Goal: Transaction & Acquisition: Purchase product/service

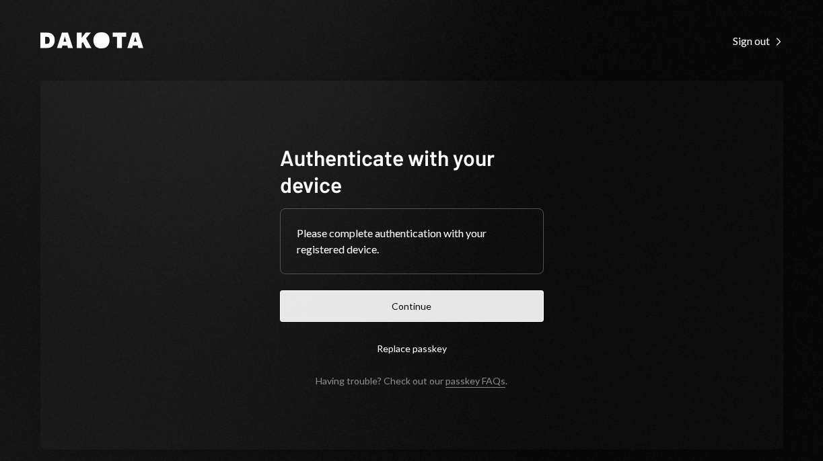
click at [428, 311] on button "Continue" at bounding box center [412, 307] width 264 height 32
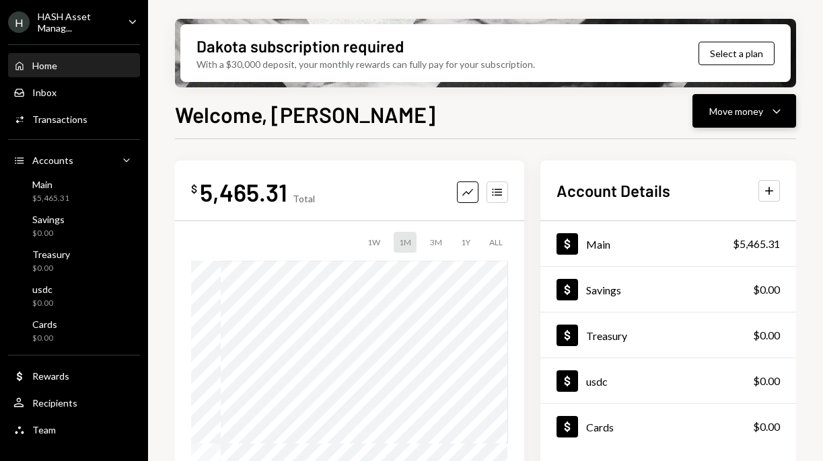
click at [734, 104] on div "Move money" at bounding box center [736, 111] width 54 height 14
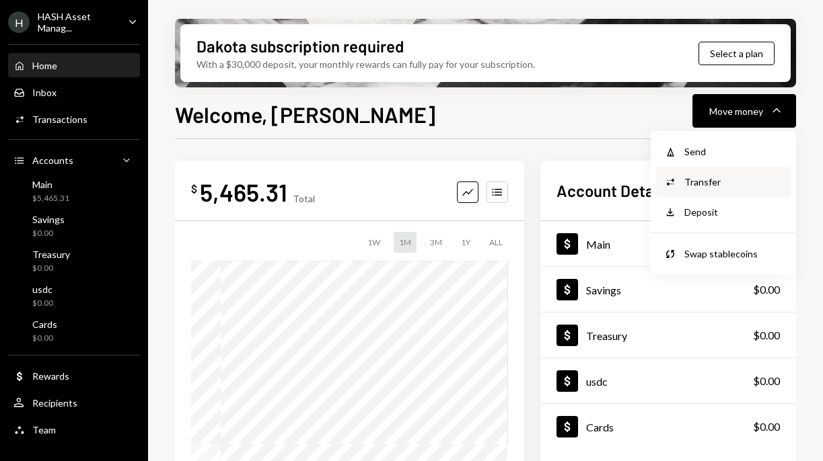
click at [702, 178] on div "Transfer" at bounding box center [733, 182] width 98 height 14
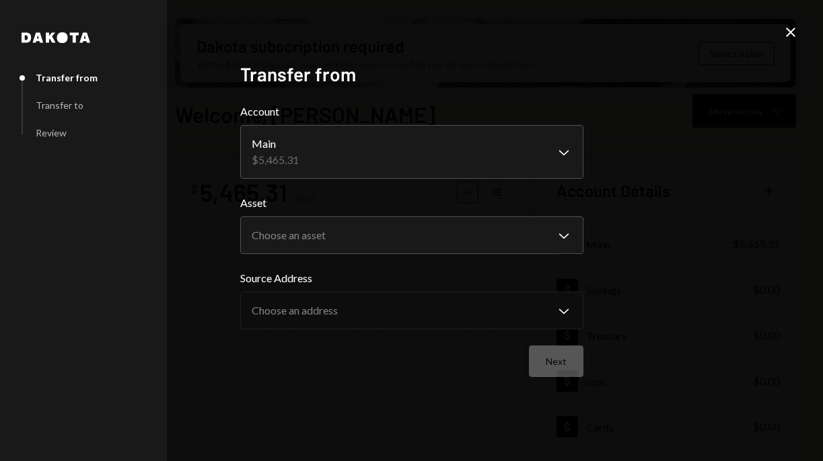
click at [785, 38] on icon "Close" at bounding box center [790, 32] width 16 height 16
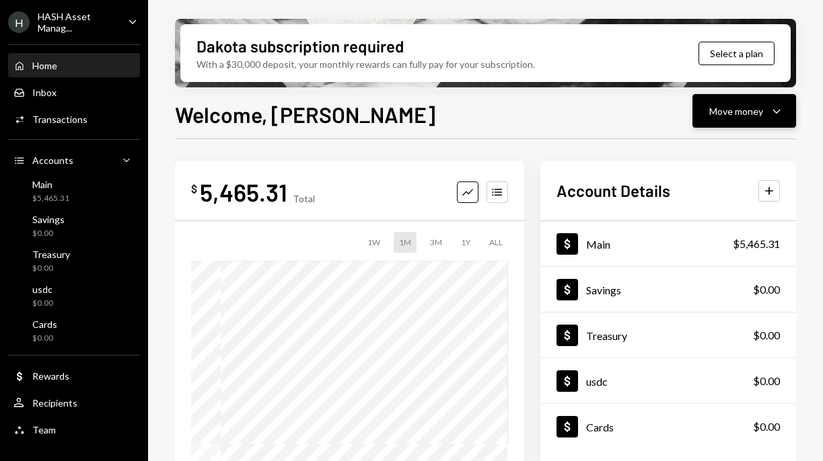
click at [750, 121] on button "Move money Caret Down" at bounding box center [744, 111] width 104 height 34
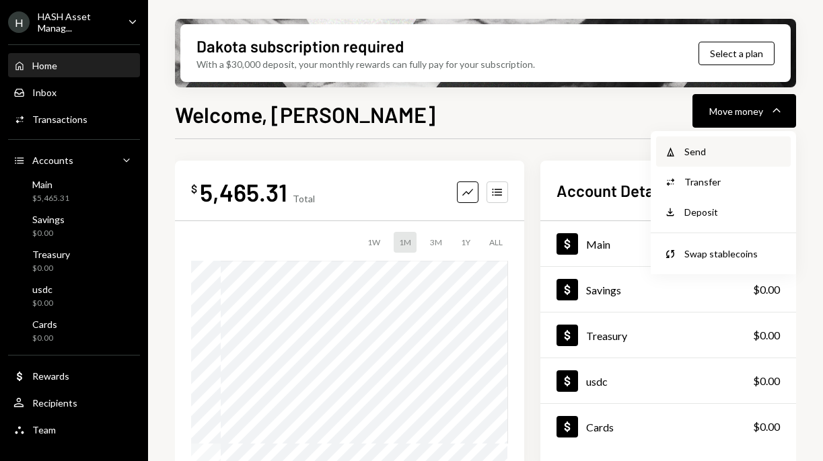
click at [723, 148] on div "Send" at bounding box center [733, 152] width 98 height 14
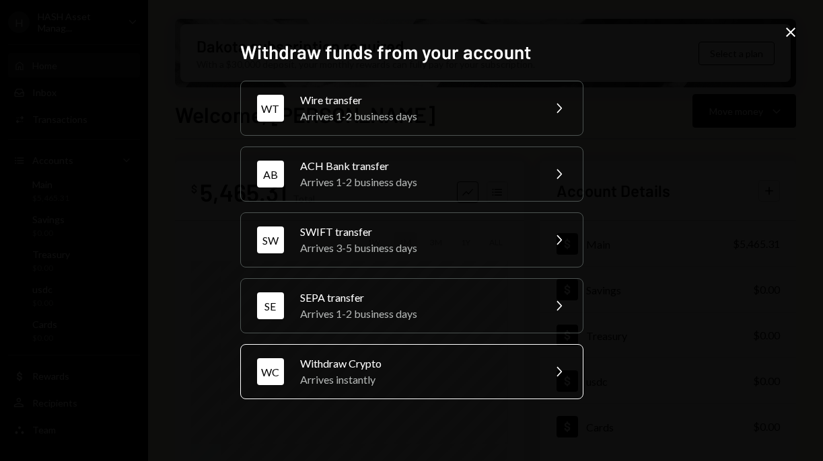
click at [395, 350] on div "WC Withdraw Crypto Arrives instantly Chevron Right" at bounding box center [411, 371] width 343 height 55
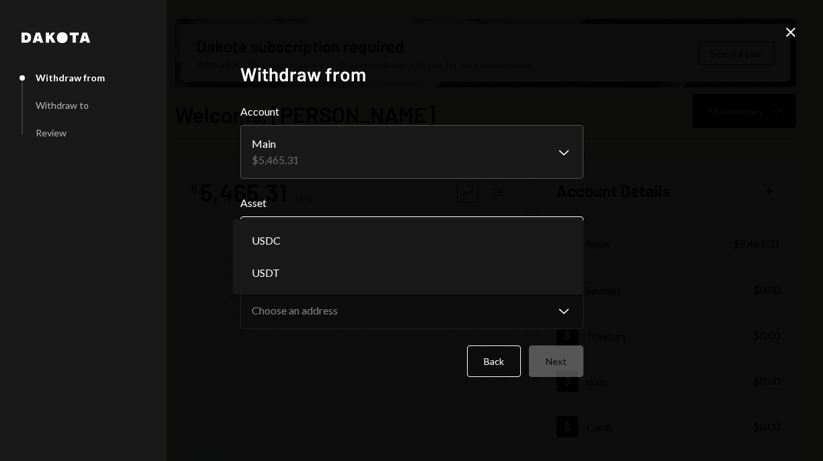
click at [461, 242] on body "H HASH Asset Manag... Caret Down Home Home Inbox Inbox Activities Transactions …" at bounding box center [411, 230] width 823 height 461
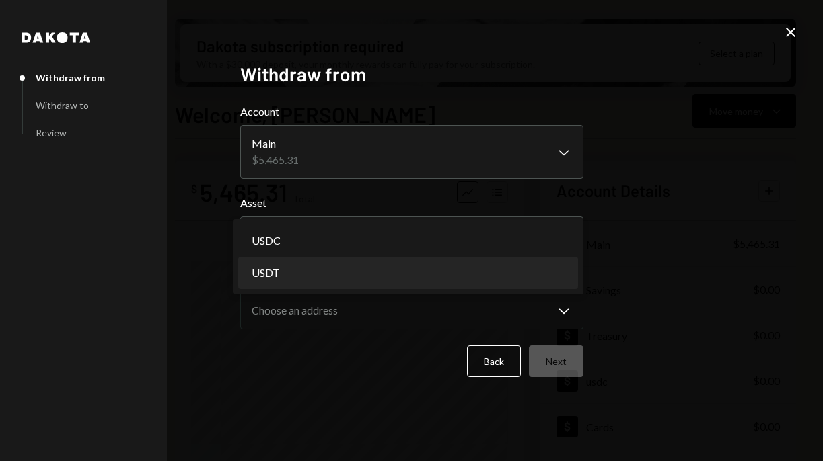
select select "****"
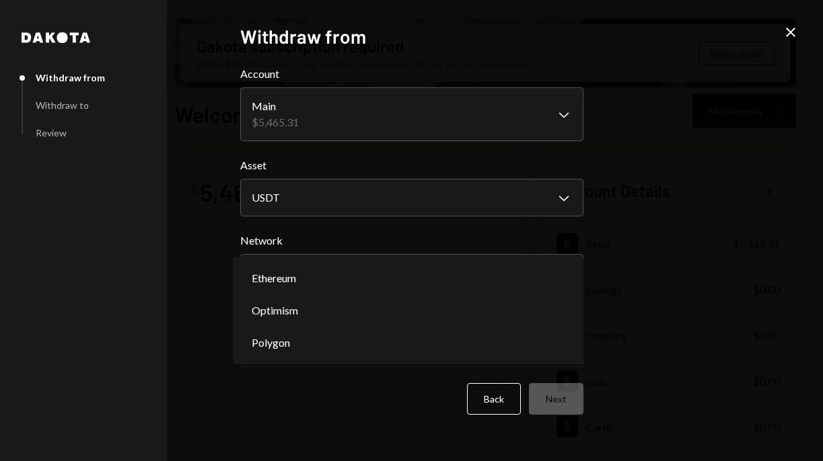
click at [451, 281] on body "H HASH Asset Manag... Caret Down Home Home Inbox Inbox Activities Transactions …" at bounding box center [411, 230] width 823 height 461
select select "**********"
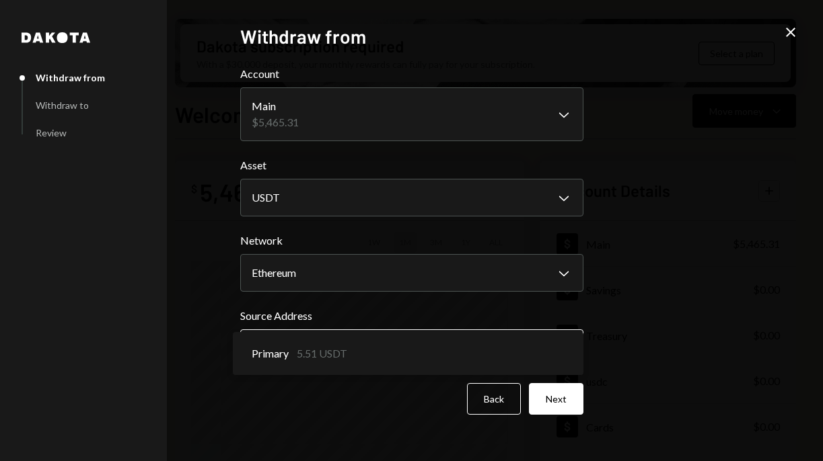
click at [443, 344] on body "H HASH Asset Manag... Caret Down Home Home Inbox Inbox Activities Transactions …" at bounding box center [411, 230] width 823 height 461
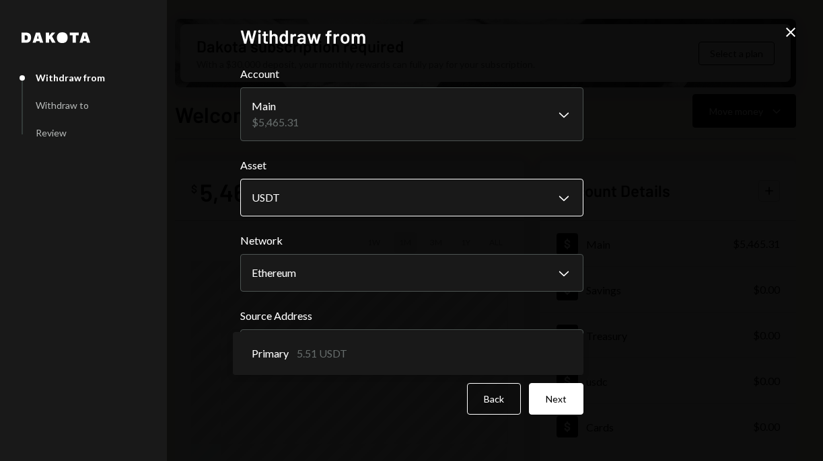
click at [461, 198] on body "H HASH Asset Manag... Caret Down Home Home Inbox Inbox Activities Transactions …" at bounding box center [411, 230] width 823 height 461
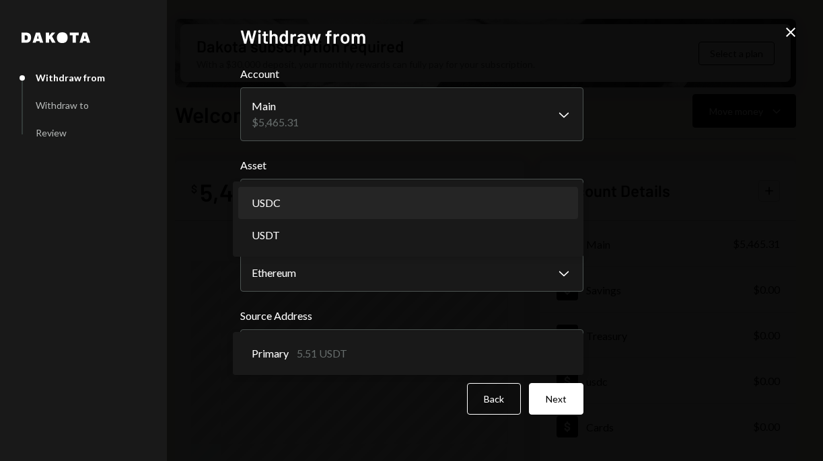
select select "****"
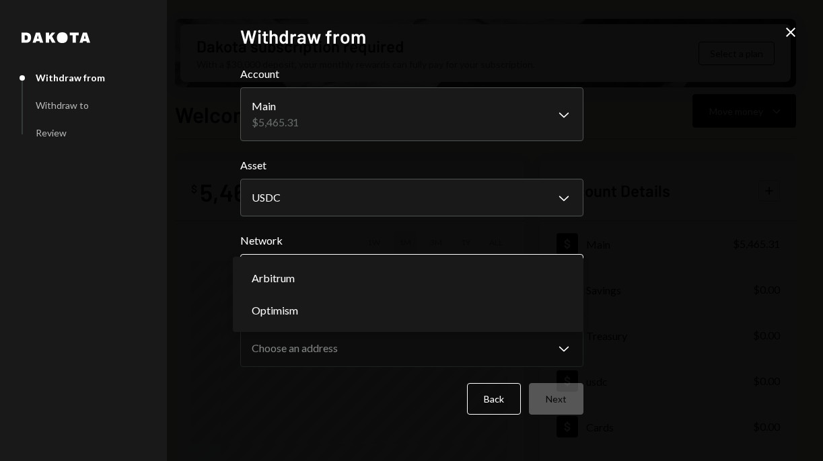
click at [445, 280] on body "H HASH Asset Manag... Caret Down Home Home Inbox Inbox Activities Transactions …" at bounding box center [411, 230] width 823 height 461
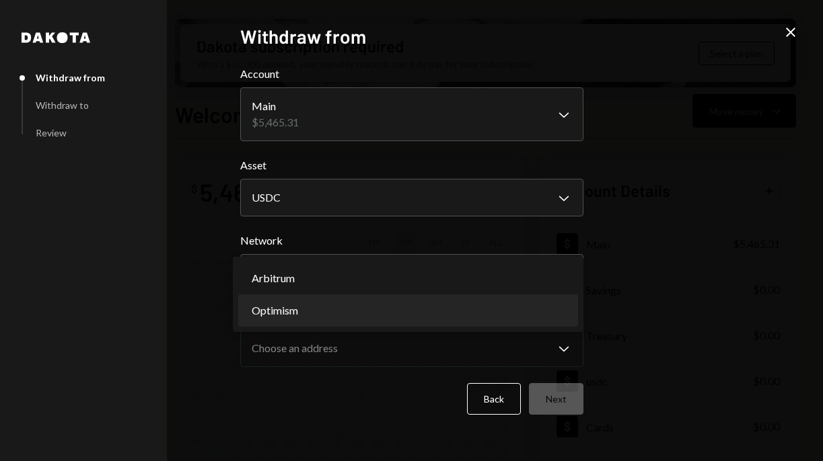
select select "**********"
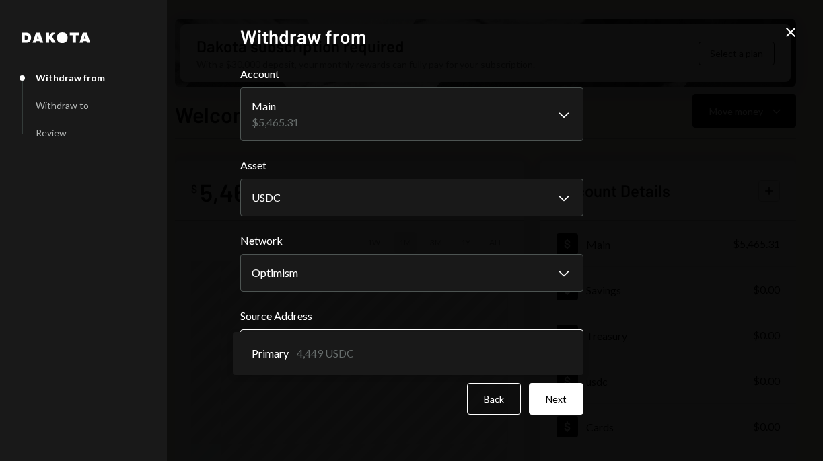
click at [428, 342] on body "H HASH Asset Manag... Caret Down Home Home Inbox Inbox Activities Transactions …" at bounding box center [411, 230] width 823 height 461
click at [630, 251] on div "**********" at bounding box center [411, 230] width 823 height 461
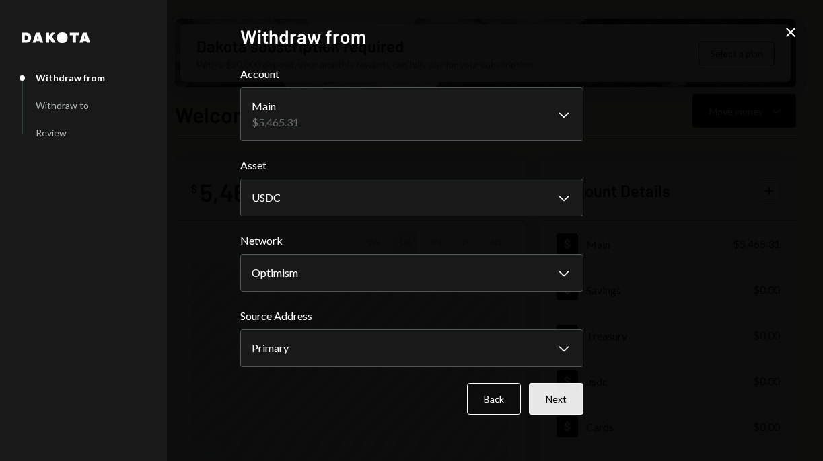
click at [558, 395] on button "Next" at bounding box center [556, 399] width 54 height 32
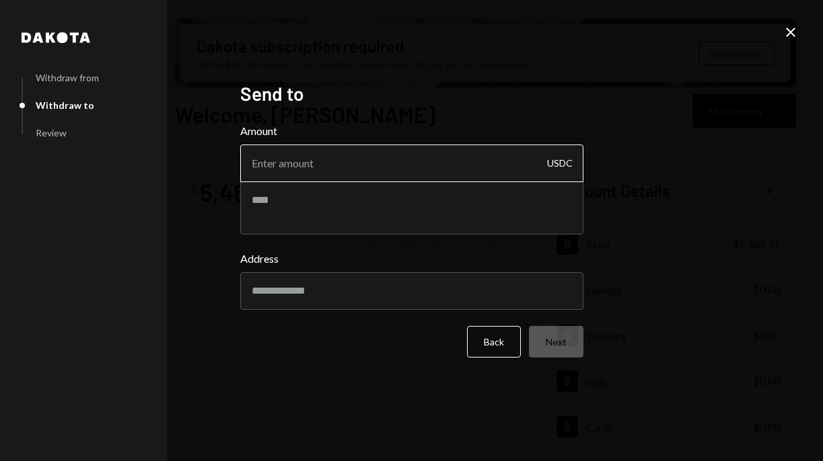
click at [503, 162] on input "Amount" at bounding box center [411, 164] width 343 height 38
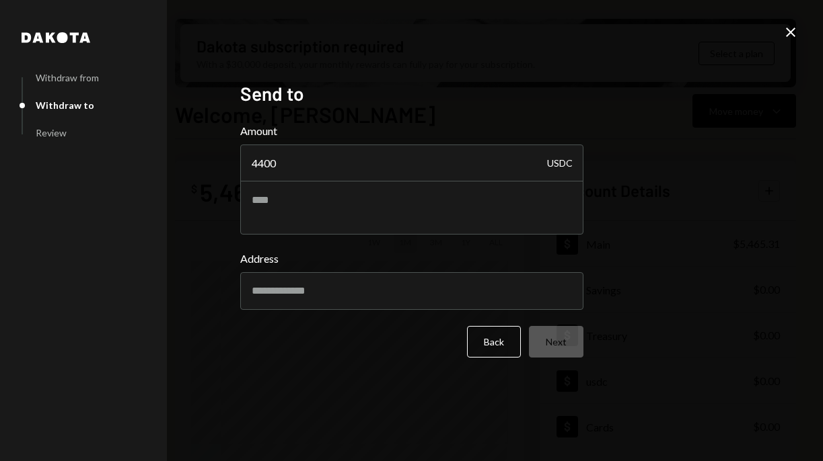
click at [605, 234] on div "Dakota Withdraw from Withdraw to Review Send to Amount 4400 USDC Address Back N…" at bounding box center [411, 230] width 823 height 461
click at [523, 280] on body "H HASH Asset Manag... Caret Down Home Home Inbox Inbox Activities Transactions …" at bounding box center [411, 230] width 823 height 461
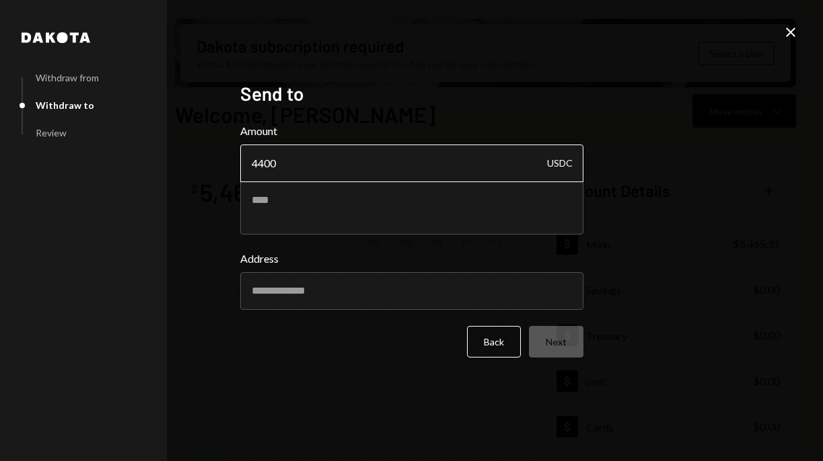
click at [385, 172] on input "4400" at bounding box center [411, 164] width 343 height 38
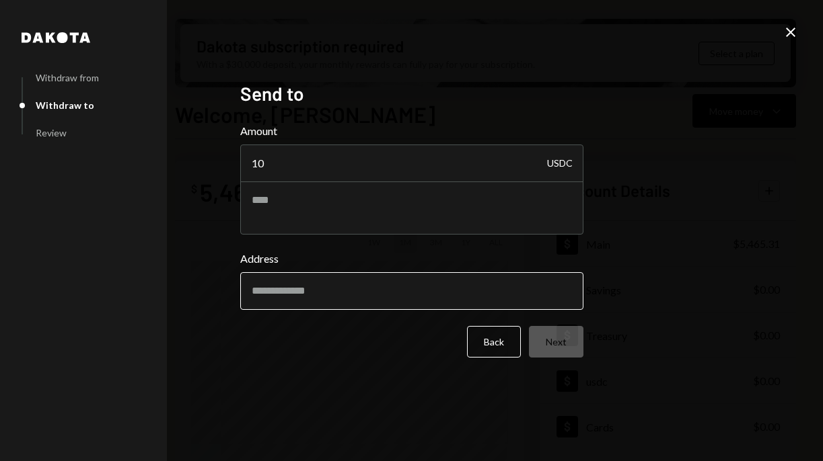
type input "10"
click at [393, 285] on input "Address" at bounding box center [411, 291] width 343 height 38
paste input "**********"
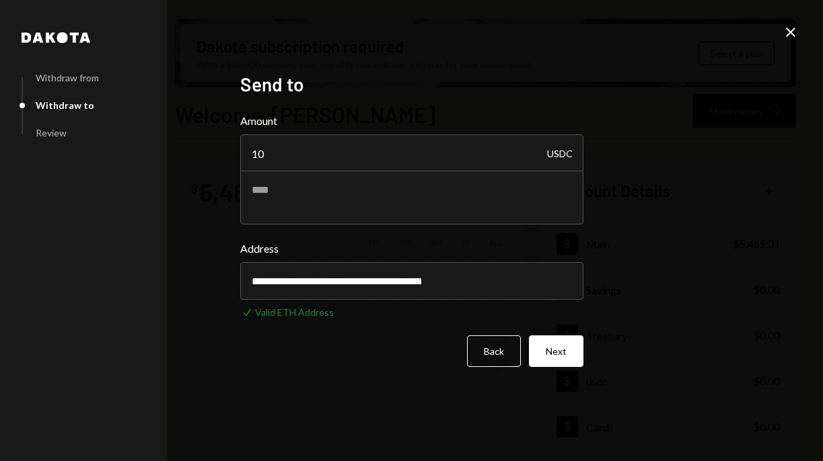
type input "**********"
click at [638, 263] on div "**********" at bounding box center [411, 230] width 823 height 461
click at [555, 348] on button "Next" at bounding box center [556, 352] width 54 height 32
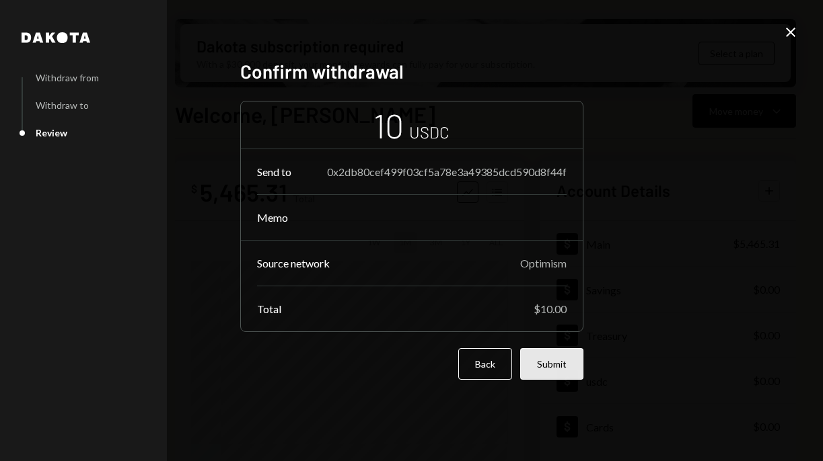
click at [562, 359] on button "Submit" at bounding box center [551, 364] width 63 height 32
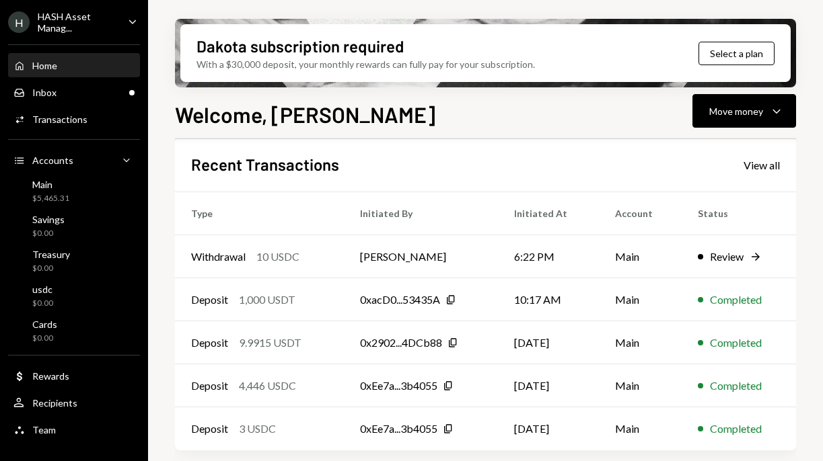
scroll to position [342, 0]
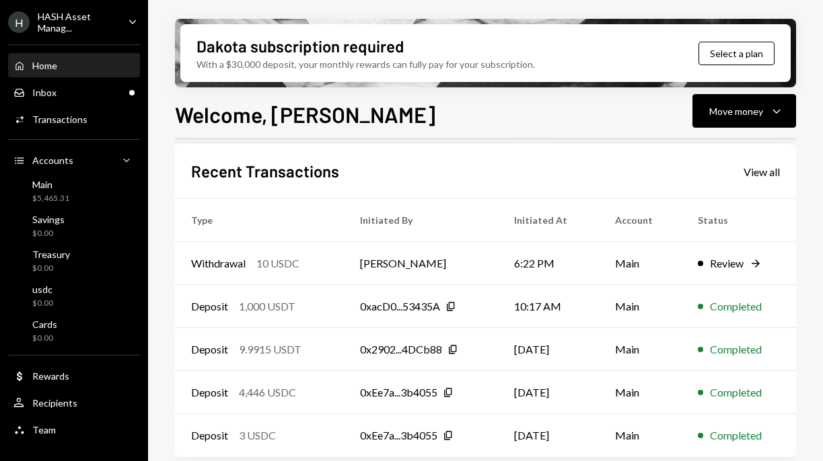
click at [534, 272] on td "6:22 PM" at bounding box center [548, 263] width 101 height 43
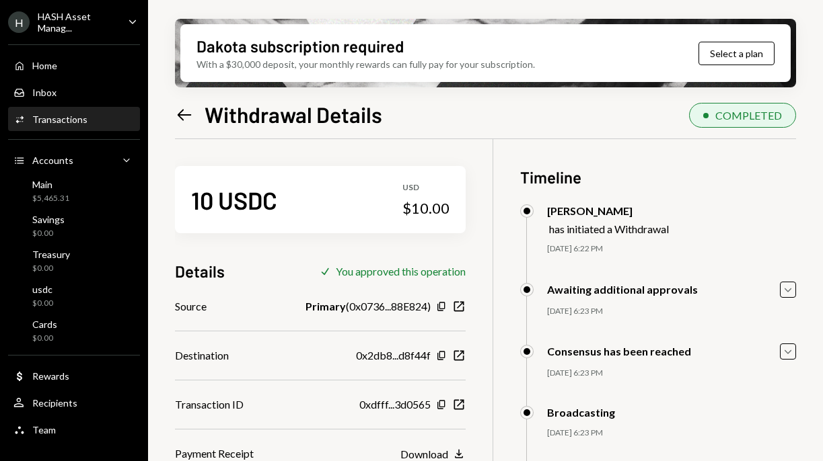
click at [183, 118] on icon "Left Arrow" at bounding box center [184, 115] width 19 height 19
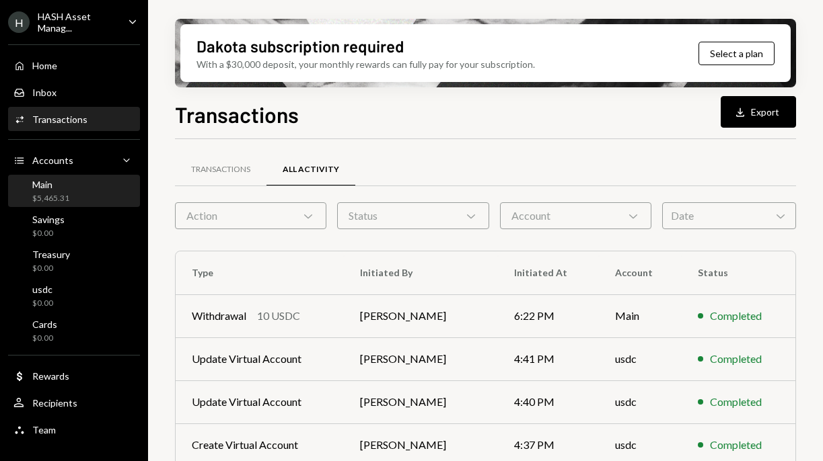
click at [77, 190] on div "Main $5,465.31" at bounding box center [73, 192] width 121 height 26
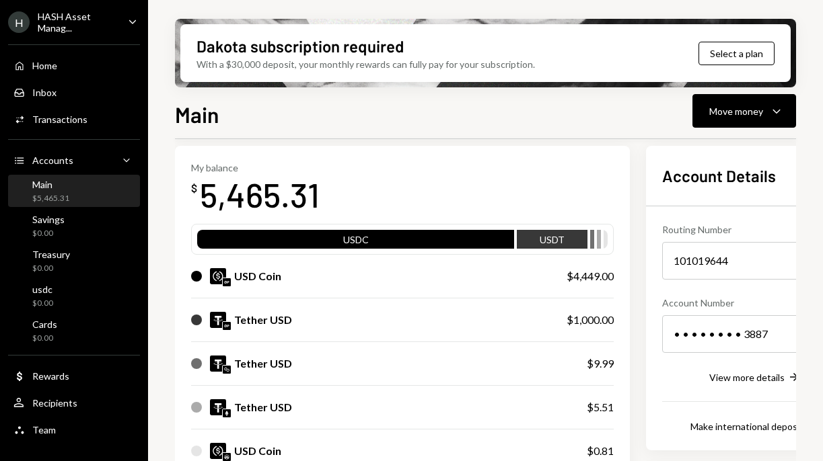
scroll to position [9, 0]
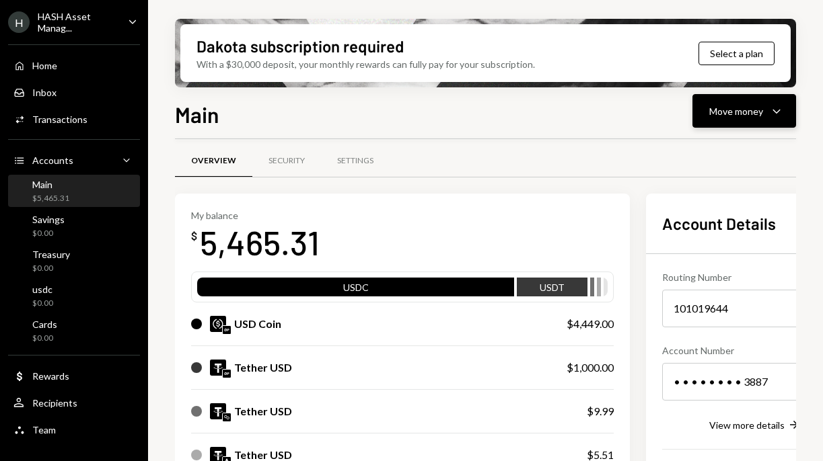
click at [747, 104] on div "Move money" at bounding box center [736, 111] width 54 height 14
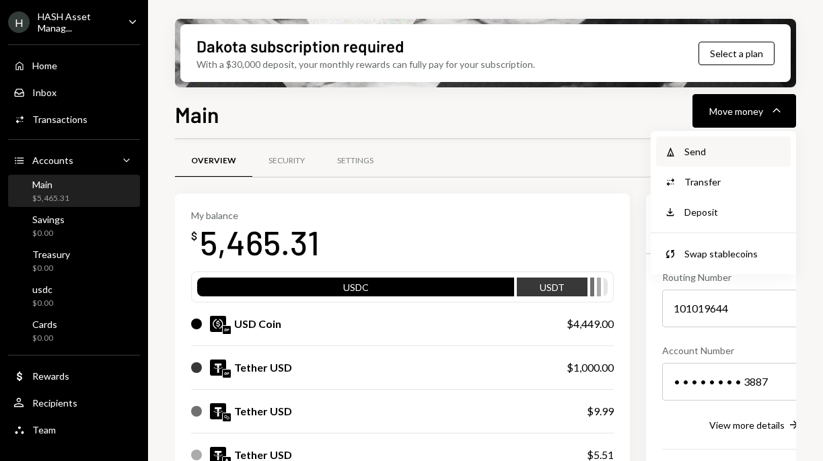
click at [717, 145] on div "Send" at bounding box center [733, 152] width 98 height 14
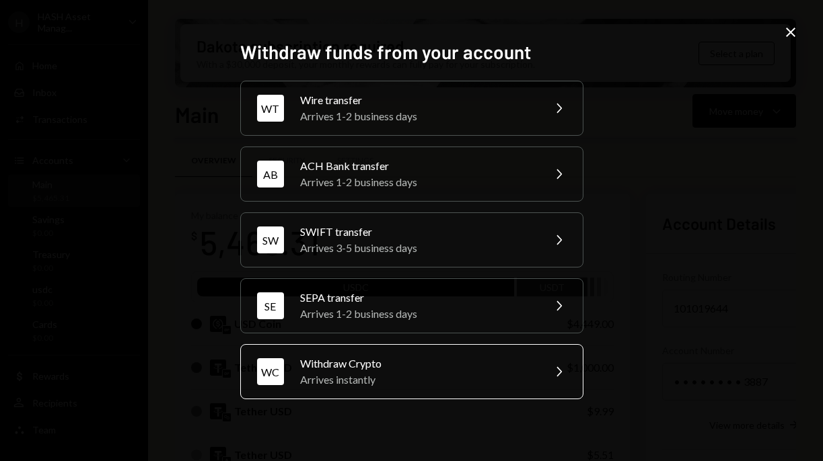
click at [441, 359] on div "Withdraw Crypto" at bounding box center [417, 364] width 234 height 16
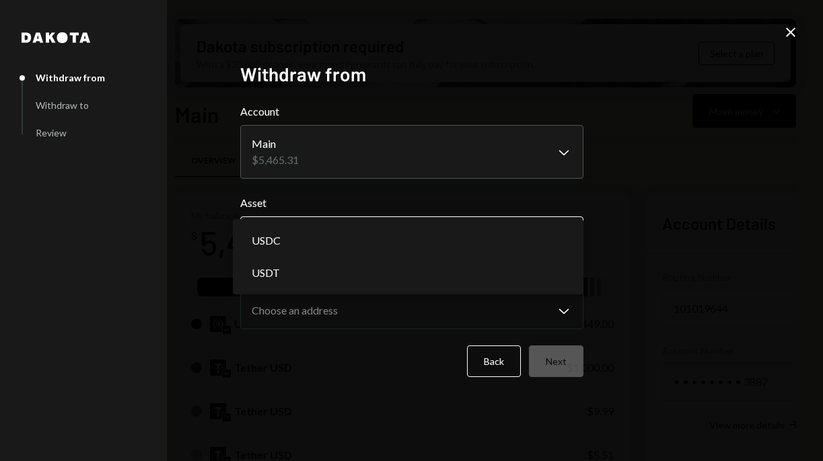
click at [447, 225] on body "H HASH Asset Manag... Caret Down Home Home Inbox Inbox Activities Transactions …" at bounding box center [411, 230] width 823 height 461
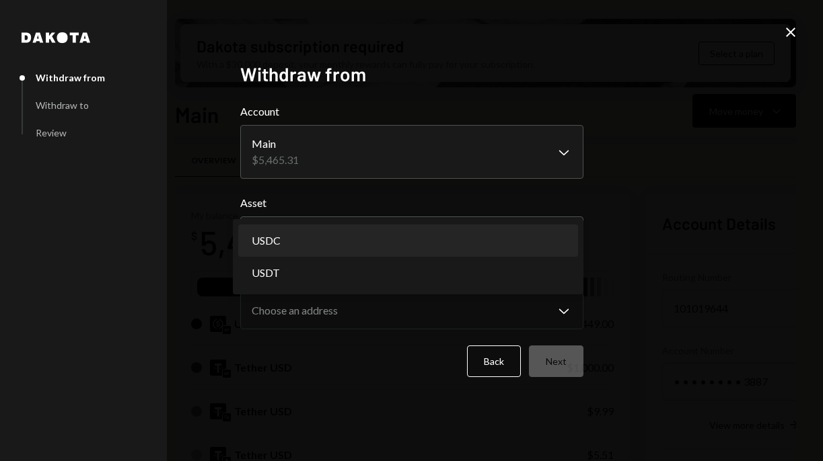
select select "****"
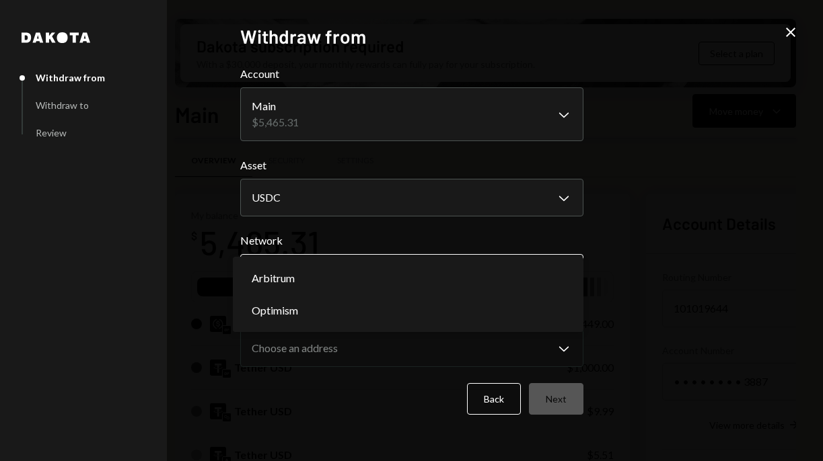
click at [451, 272] on body "H HASH Asset Manag... Caret Down Home Home Inbox Inbox Activities Transactions …" at bounding box center [411, 230] width 823 height 461
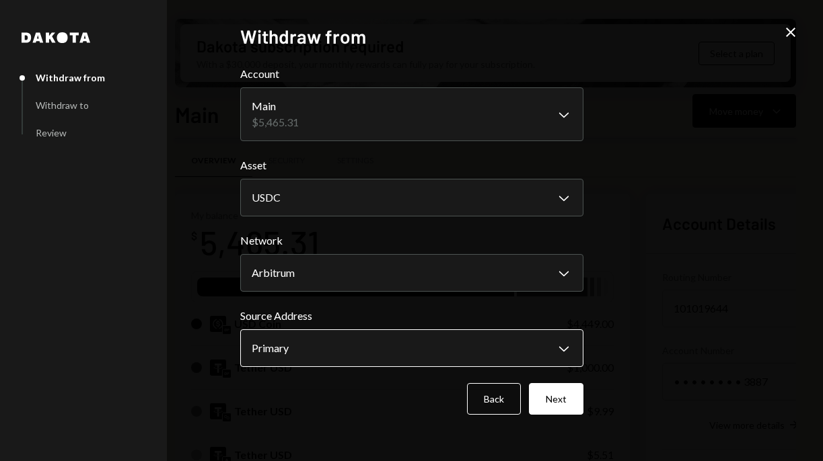
click at [449, 348] on body "H HASH Asset Manag... Caret Down Home Home Inbox Inbox Activities Transactions …" at bounding box center [411, 230] width 823 height 461
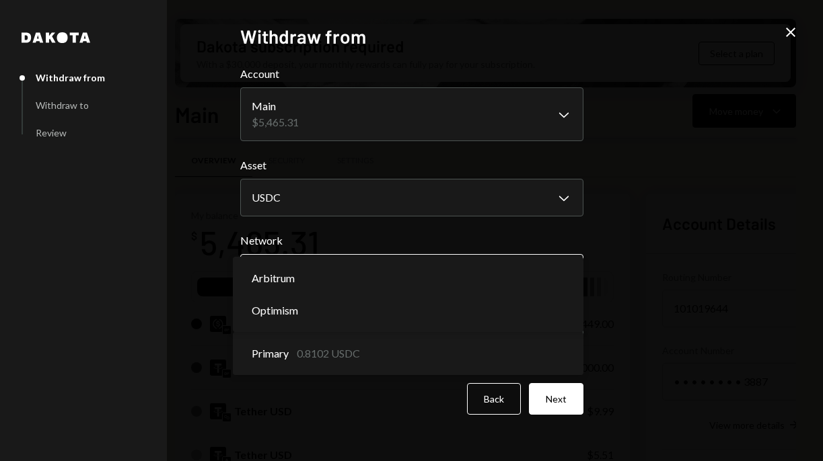
click at [457, 275] on body "H HASH Asset Manag... Caret Down Home Home Inbox Inbox Activities Transactions …" at bounding box center [411, 230] width 823 height 461
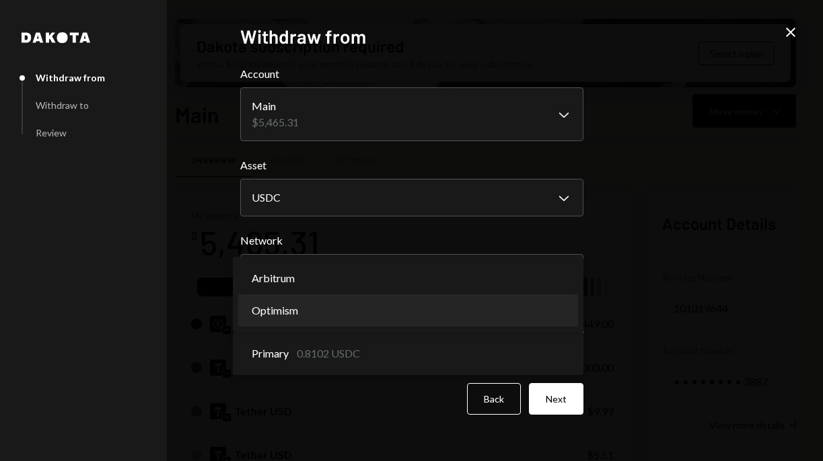
select select "**********"
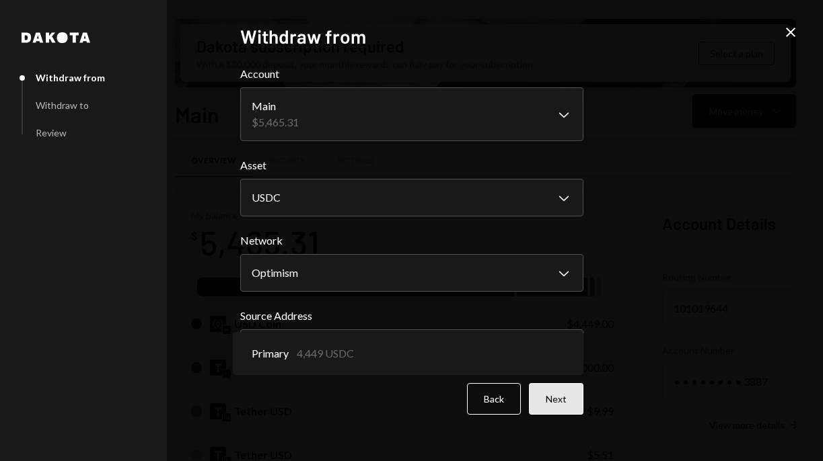
click at [555, 393] on button "Next" at bounding box center [556, 399] width 54 height 32
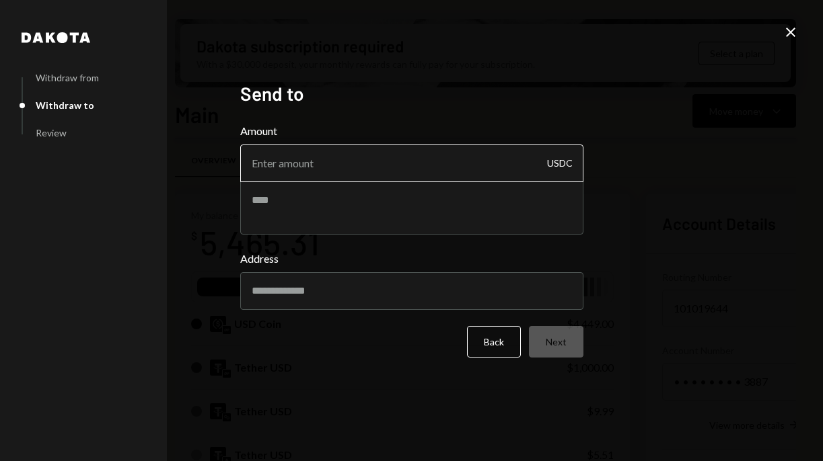
click at [506, 169] on input "Amount" at bounding box center [411, 164] width 343 height 38
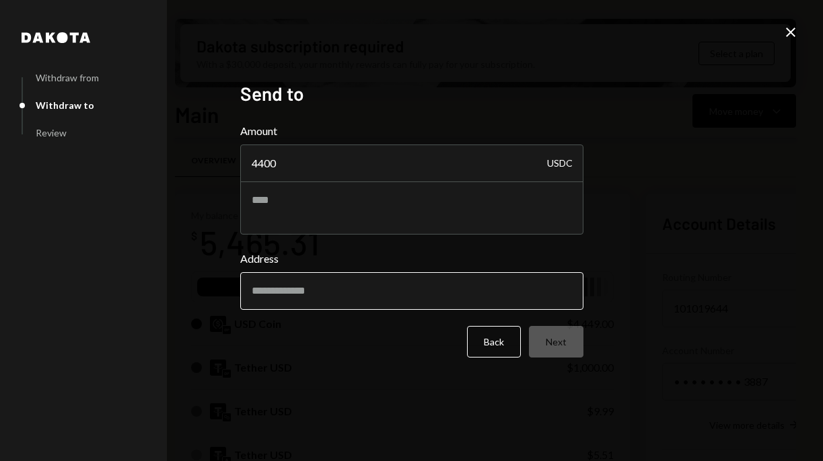
type input "4400"
click at [426, 291] on input "Address" at bounding box center [411, 291] width 343 height 38
paste input "**********"
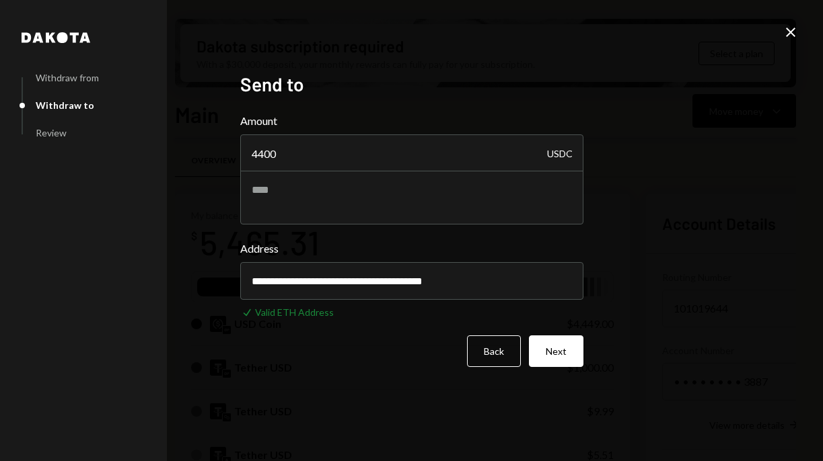
type input "**********"
click at [624, 291] on div "**********" at bounding box center [411, 230] width 823 height 461
click at [554, 342] on button "Next" at bounding box center [556, 352] width 54 height 32
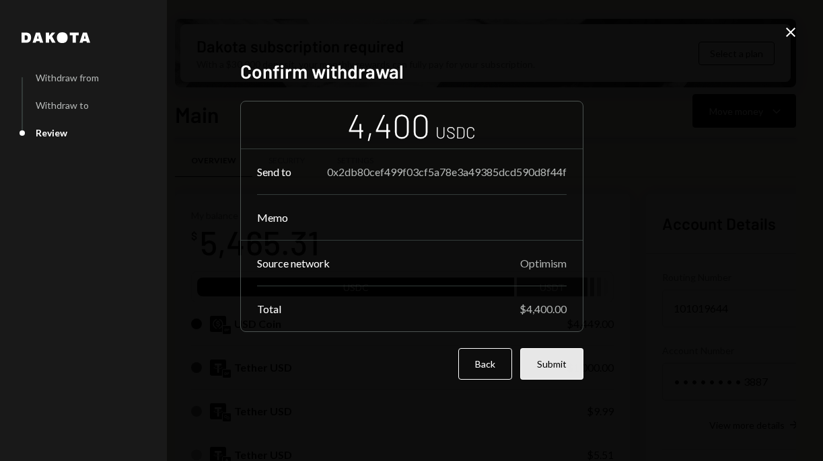
click at [552, 367] on button "Submit" at bounding box center [551, 364] width 63 height 32
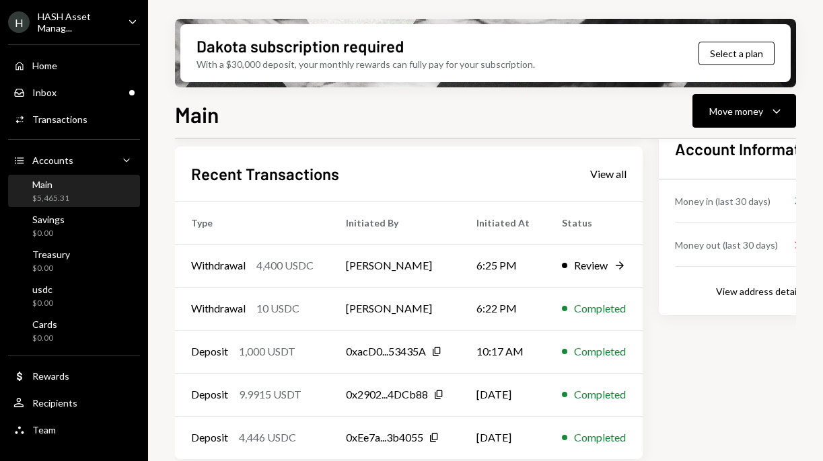
scroll to position [414, 0]
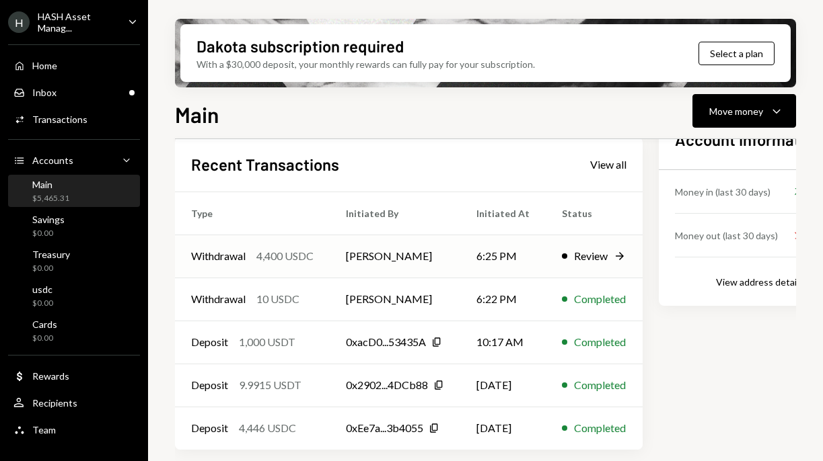
click at [326, 255] on td "Withdrawal 4,400 USDC" at bounding box center [252, 256] width 155 height 43
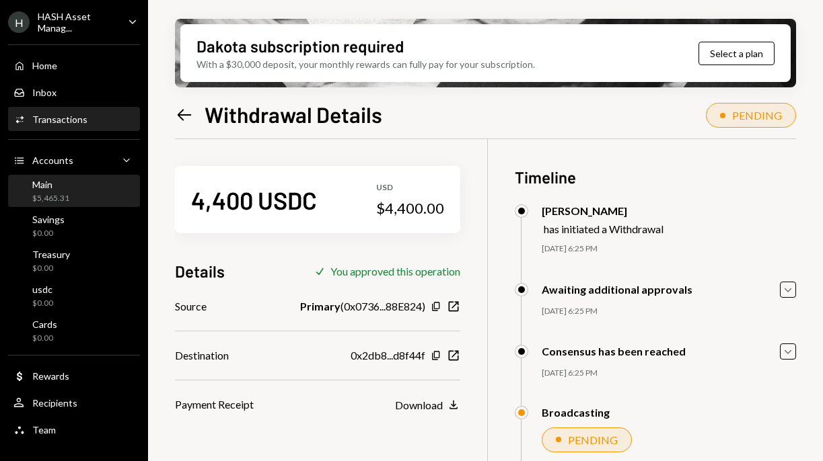
click at [109, 190] on div "Main $5,465.31" at bounding box center [73, 192] width 121 height 26
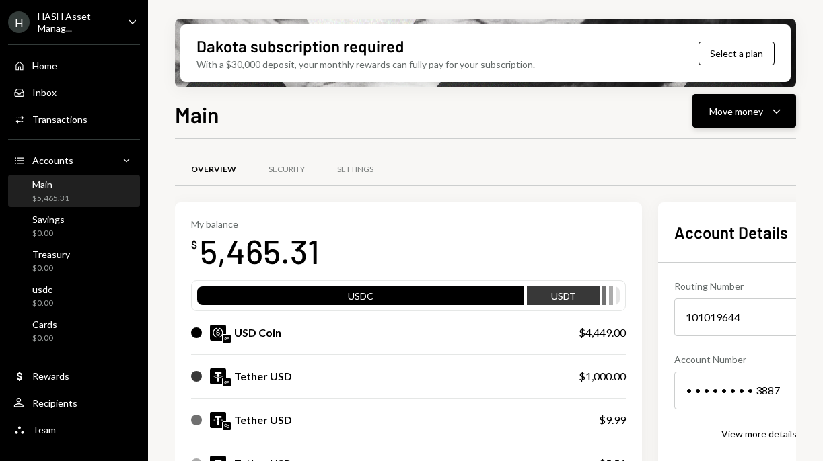
click at [726, 124] on button "Move money Caret Down" at bounding box center [744, 111] width 104 height 34
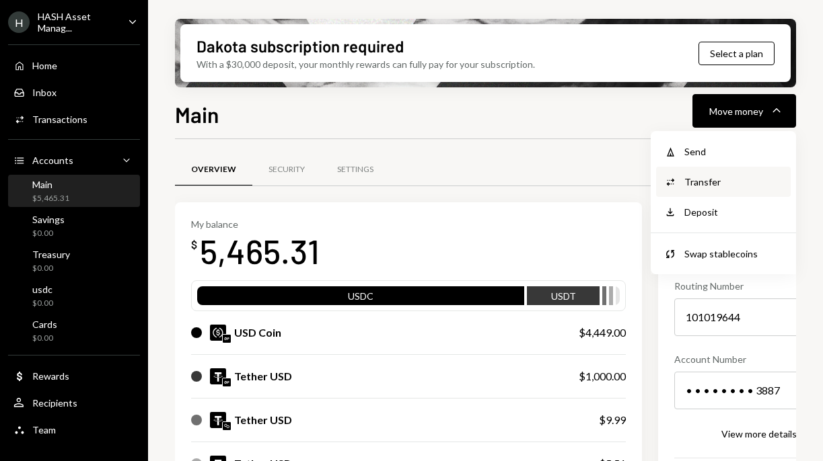
click at [707, 180] on div "Transfer" at bounding box center [733, 182] width 98 height 14
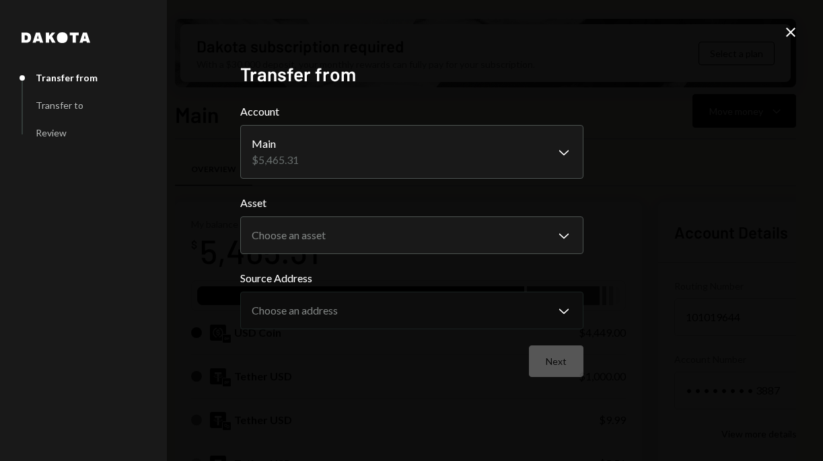
click at [796, 34] on icon "Close" at bounding box center [790, 32] width 16 height 16
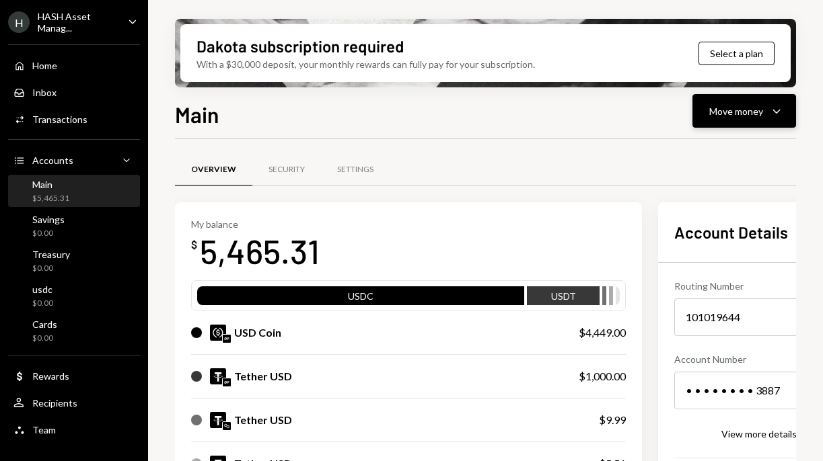
click at [747, 110] on div "Move money" at bounding box center [736, 111] width 54 height 14
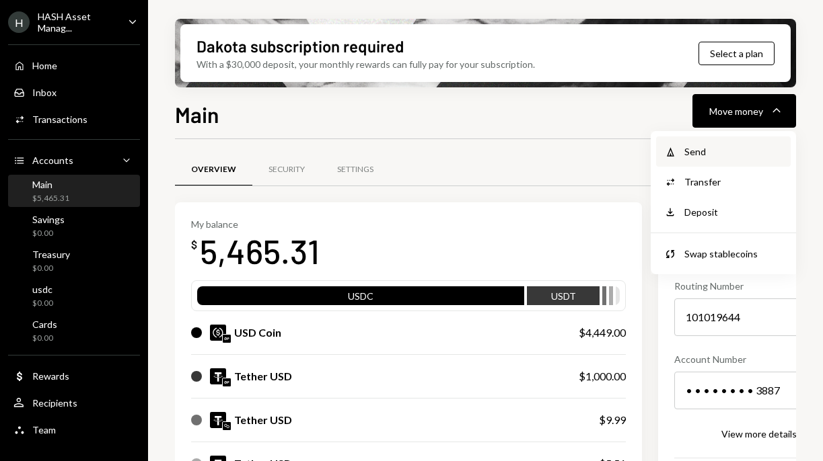
click at [696, 143] on div "Withdraw Send" at bounding box center [723, 152] width 135 height 30
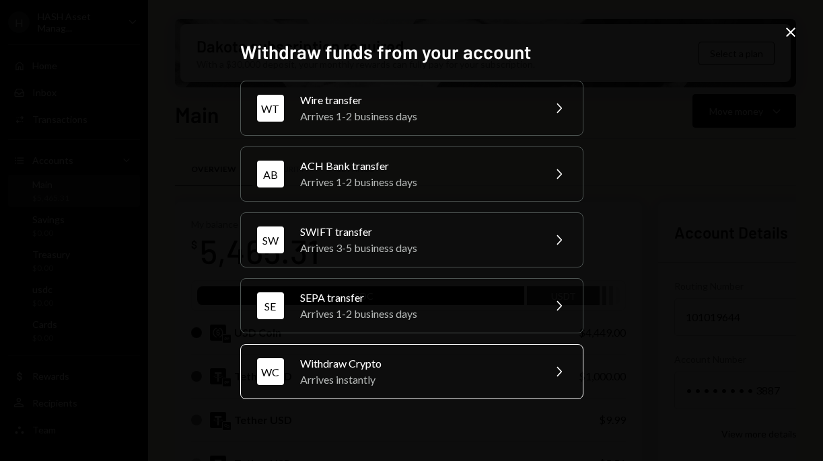
click at [419, 390] on div "WC Withdraw Crypto Arrives instantly Chevron Right" at bounding box center [411, 371] width 343 height 55
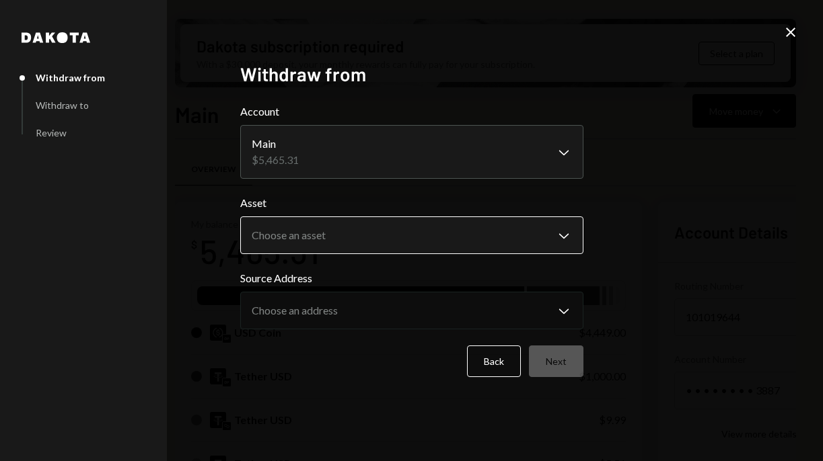
click at [478, 233] on body "H HASH Asset Manag... Caret Down Home Home Inbox Inbox Activities Transactions …" at bounding box center [411, 230] width 823 height 461
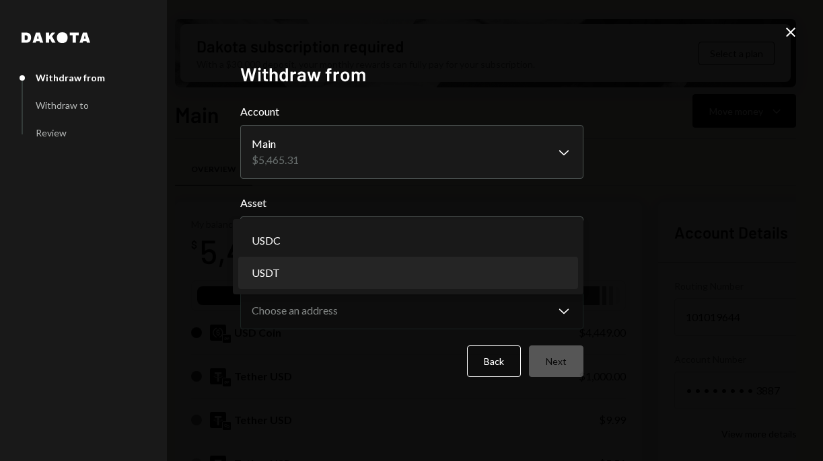
select select "****"
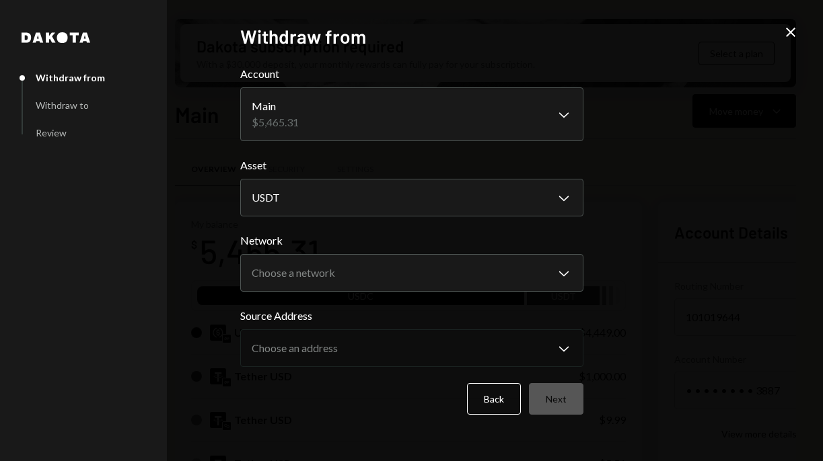
click at [459, 266] on body "H HASH Asset Manag... Caret Down Home Home Inbox Inbox Activities Transactions …" at bounding box center [411, 230] width 823 height 461
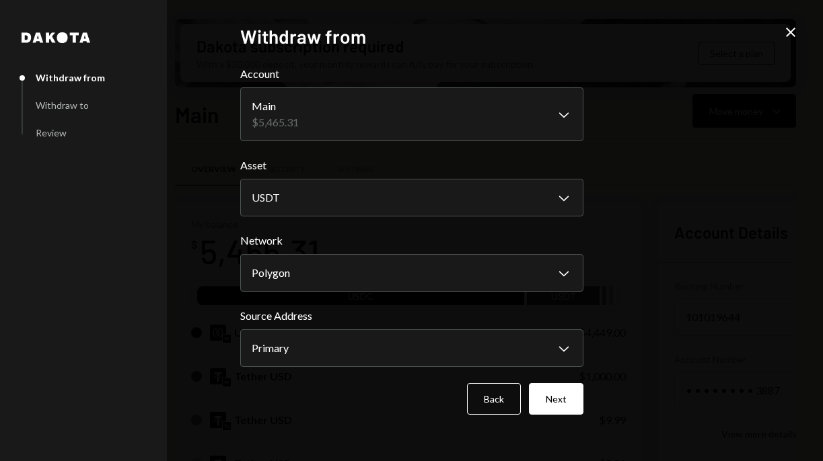
click at [523, 339] on body "H HASH Asset Manag... Caret Down Home Home Inbox Inbox Activities Transactions …" at bounding box center [411, 230] width 823 height 461
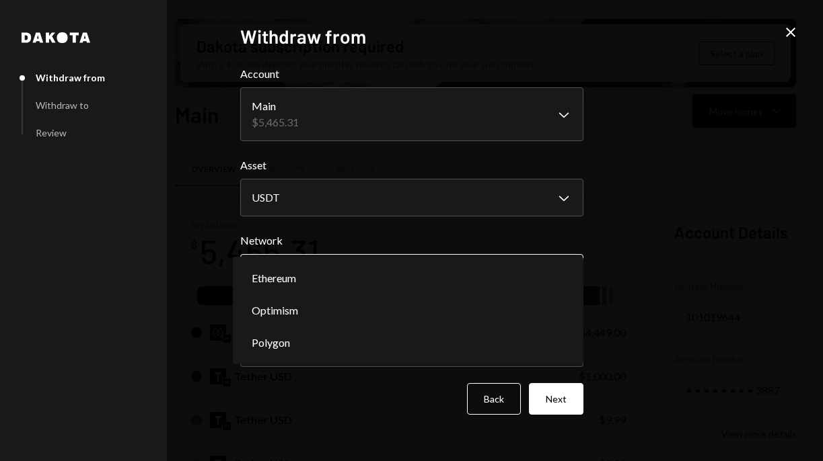
click at [519, 268] on body "H HASH Asset Manag... Caret Down Home Home Inbox Inbox Activities Transactions …" at bounding box center [411, 230] width 823 height 461
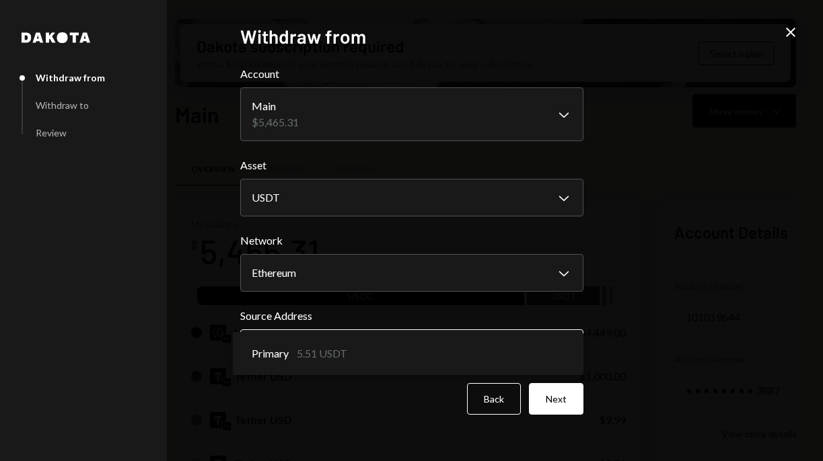
click at [499, 342] on body "H HASH Asset Manag... Caret Down Home Home Inbox Inbox Activities Transactions …" at bounding box center [411, 230] width 823 height 461
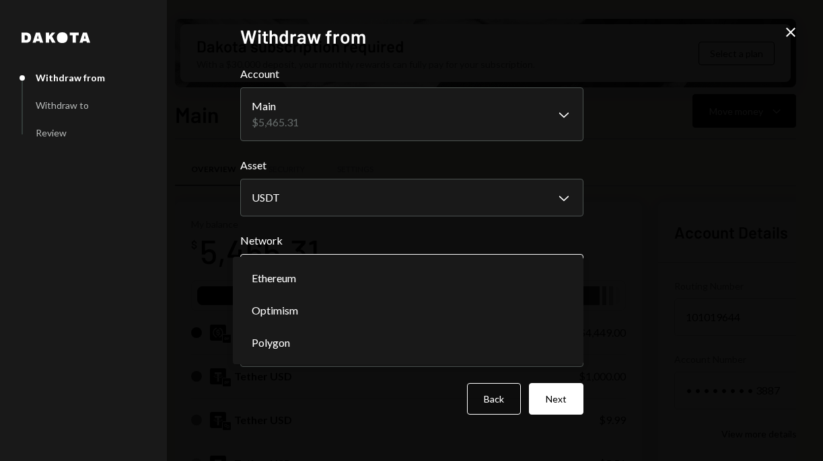
click at [511, 262] on body "H HASH Asset Manag... Caret Down Home Home Inbox Inbox Activities Transactions …" at bounding box center [411, 230] width 823 height 461
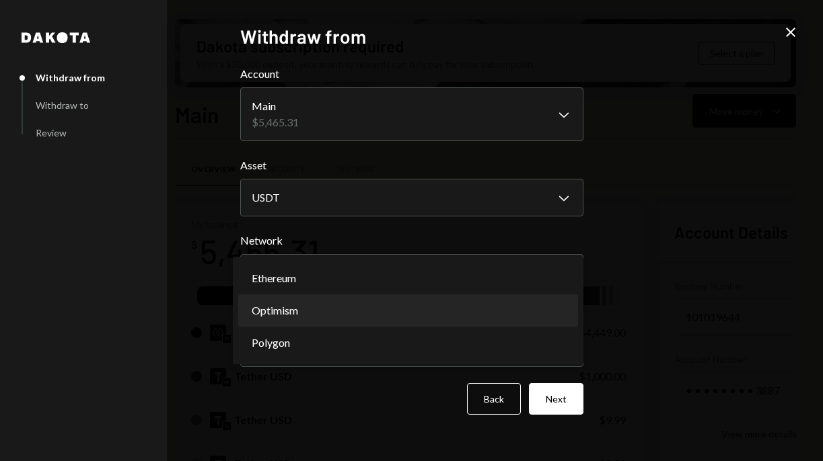
select select "**********"
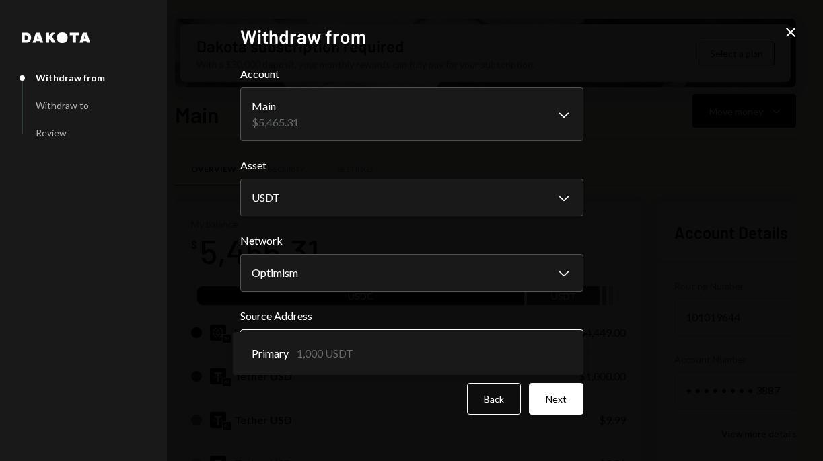
click at [486, 350] on body "H HASH Asset Manag... Caret Down Home Home Inbox Inbox Activities Transactions …" at bounding box center [411, 230] width 823 height 461
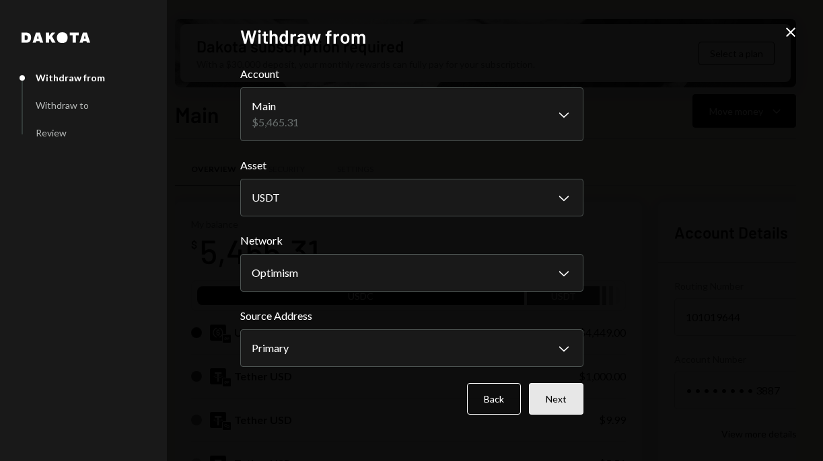
click at [552, 398] on button "Next" at bounding box center [556, 399] width 54 height 32
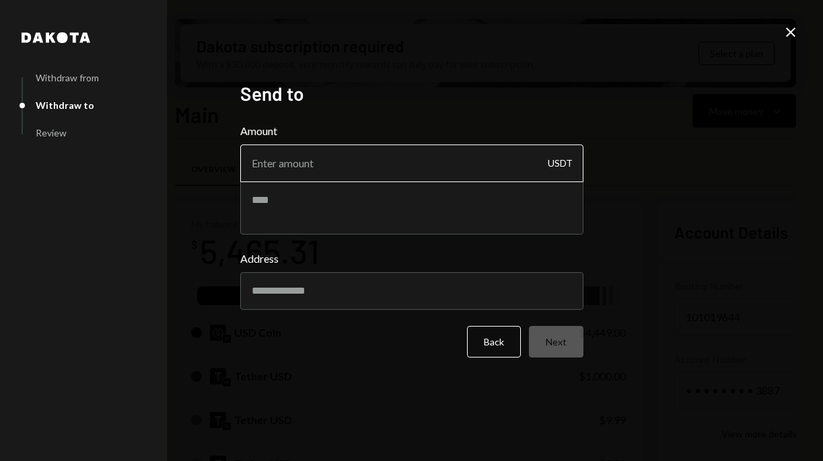
click at [469, 166] on input "Amount" at bounding box center [411, 164] width 343 height 38
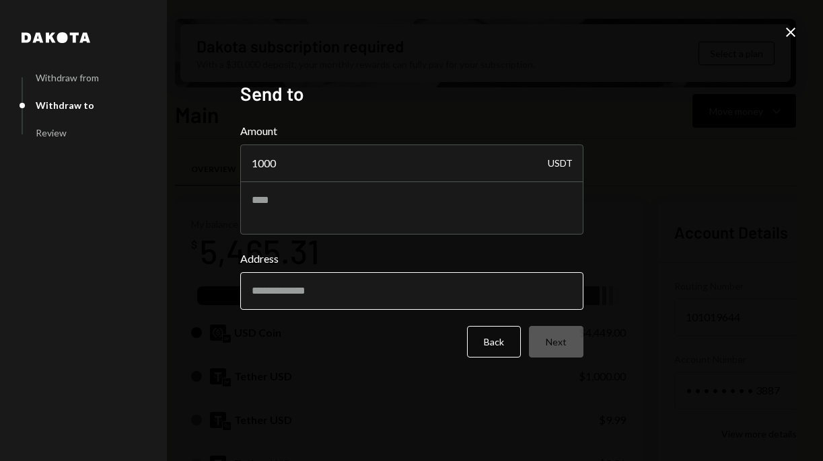
type input "1000"
click at [413, 304] on input "Address" at bounding box center [411, 291] width 343 height 38
paste input "**********"
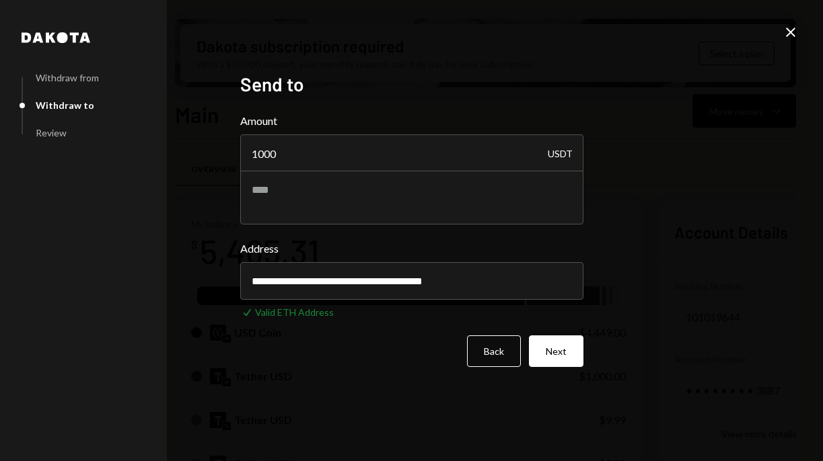
type input "**********"
click at [654, 251] on div "**********" at bounding box center [411, 230] width 823 height 461
click at [564, 348] on button "Next" at bounding box center [556, 352] width 54 height 32
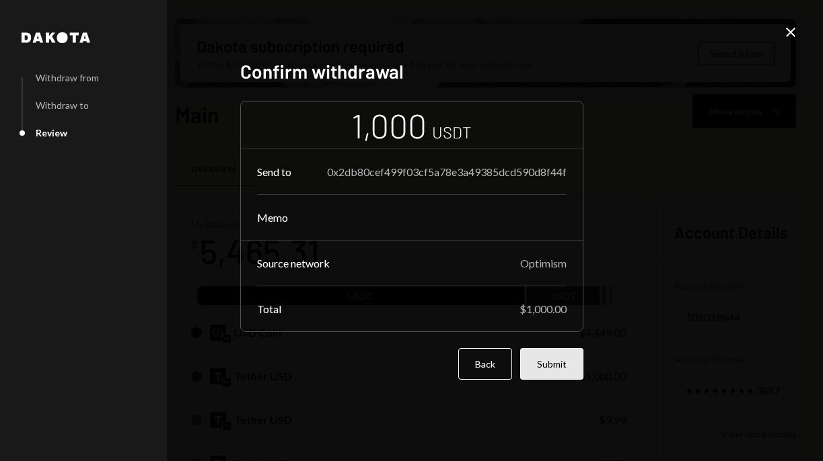
click at [554, 372] on button "Submit" at bounding box center [551, 364] width 63 height 32
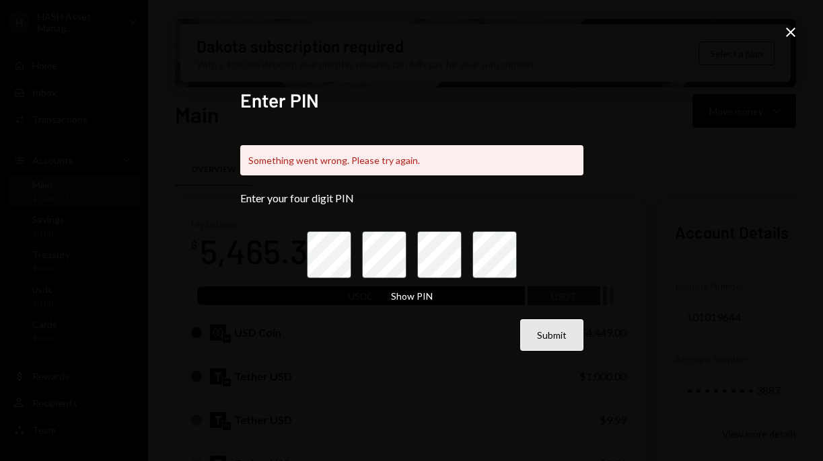
click at [567, 341] on button "Submit" at bounding box center [551, 335] width 63 height 32
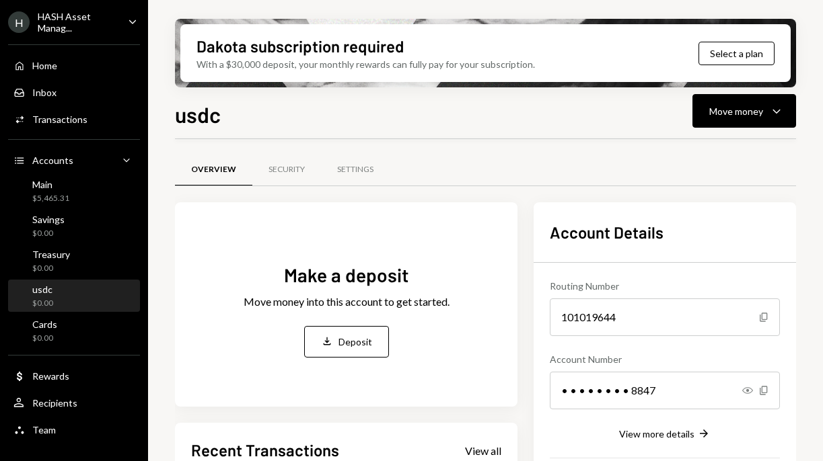
scroll to position [28, 0]
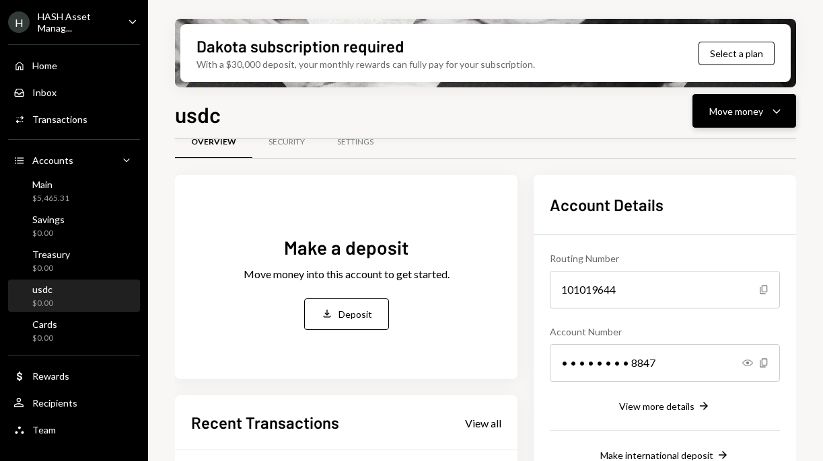
click at [724, 110] on div "Move money" at bounding box center [736, 111] width 54 height 14
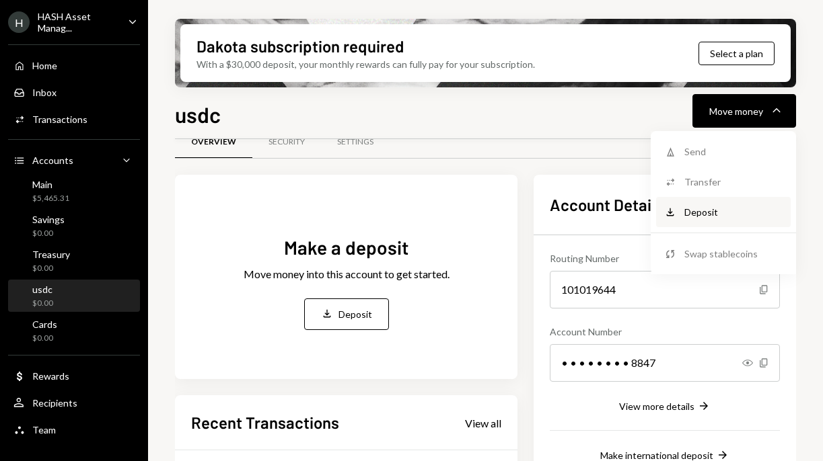
click at [710, 204] on div "Deposit Deposit" at bounding box center [723, 212] width 135 height 30
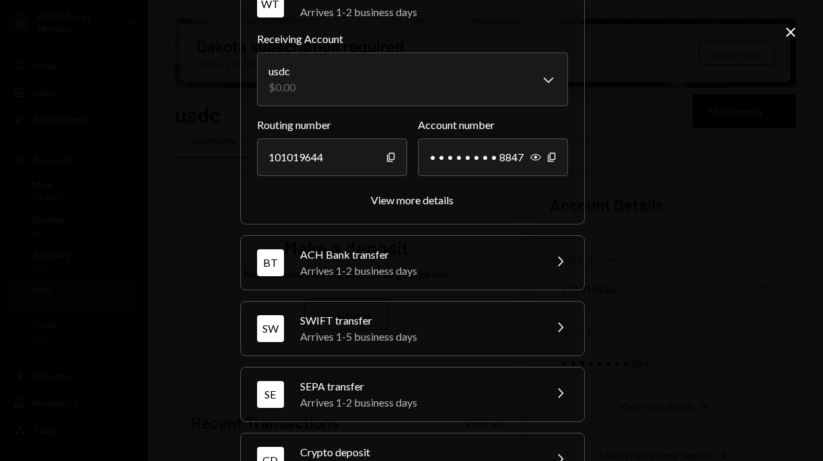
scroll to position [110, 0]
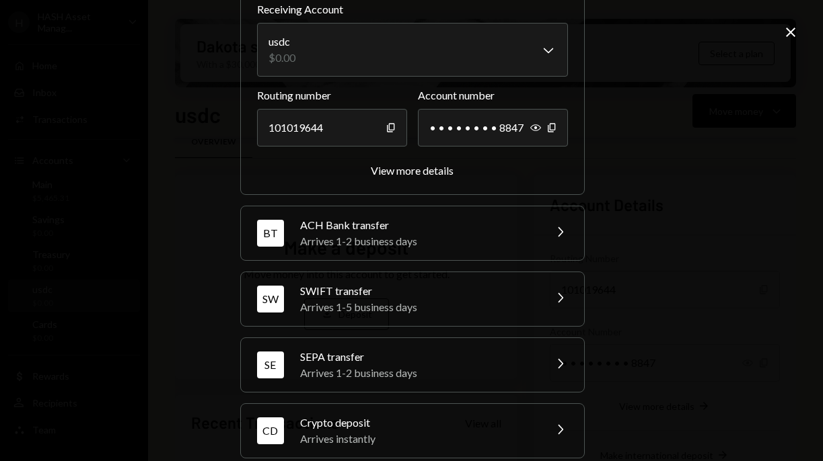
click at [496, 237] on div "Arrives 1-2 business days" at bounding box center [417, 241] width 235 height 16
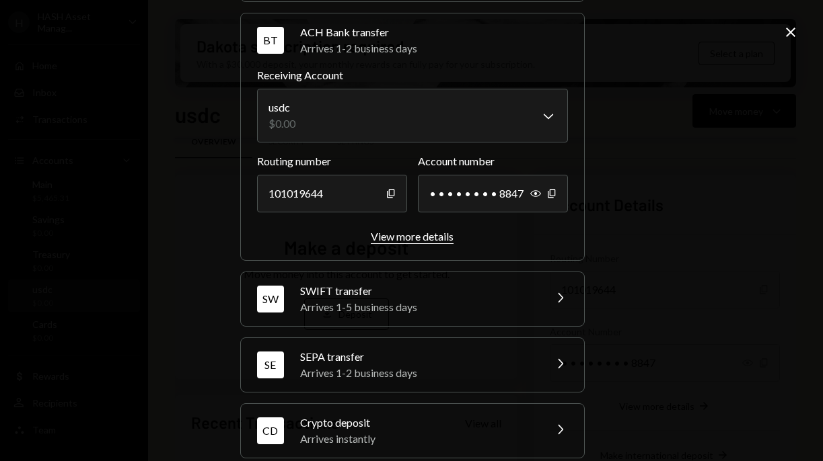
click at [428, 239] on div "View more details" at bounding box center [412, 236] width 83 height 13
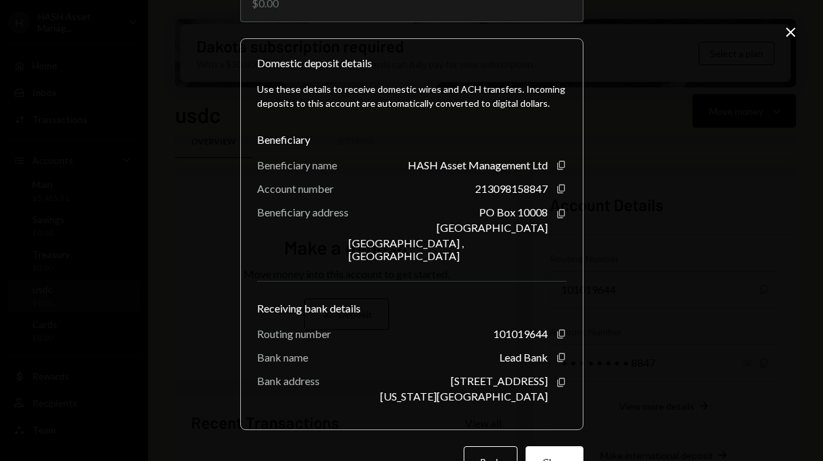
scroll to position [125, 0]
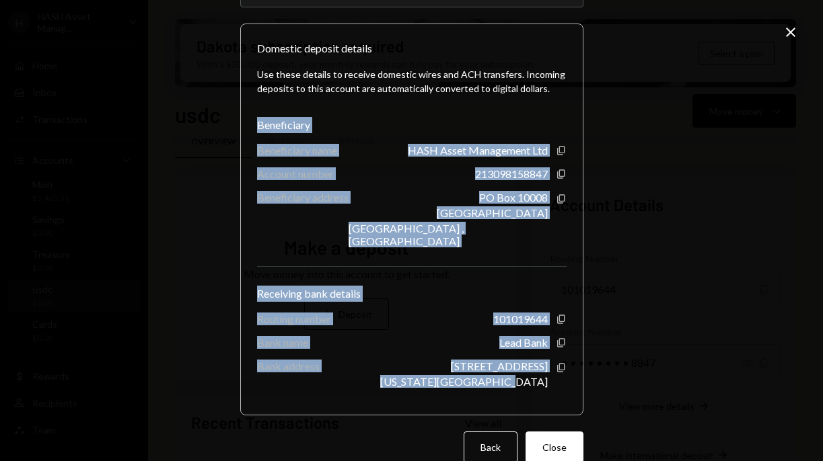
drag, startPoint x: 253, startPoint y: 122, endPoint x: 551, endPoint y: 374, distance: 390.0
click at [551, 374] on div "Use these details to receive domestic wires and ACH transfers. Incoming deposit…" at bounding box center [411, 227] width 309 height 342
copy div "Beneficiary Beneficiary name HASH Asset Management Ltd Copy Account number 2130…"
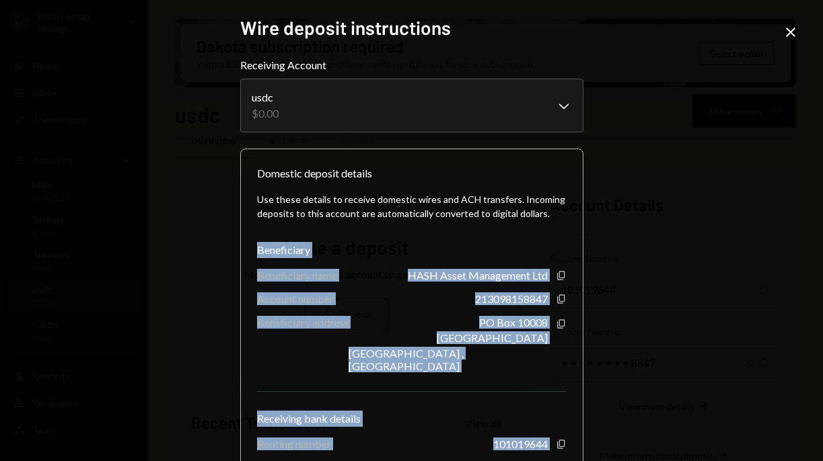
scroll to position [139, 0]
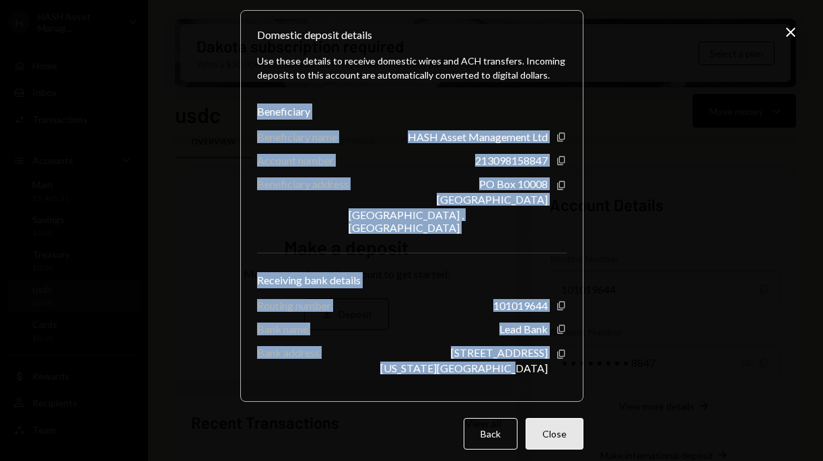
click at [529, 418] on button "Close" at bounding box center [554, 434] width 58 height 32
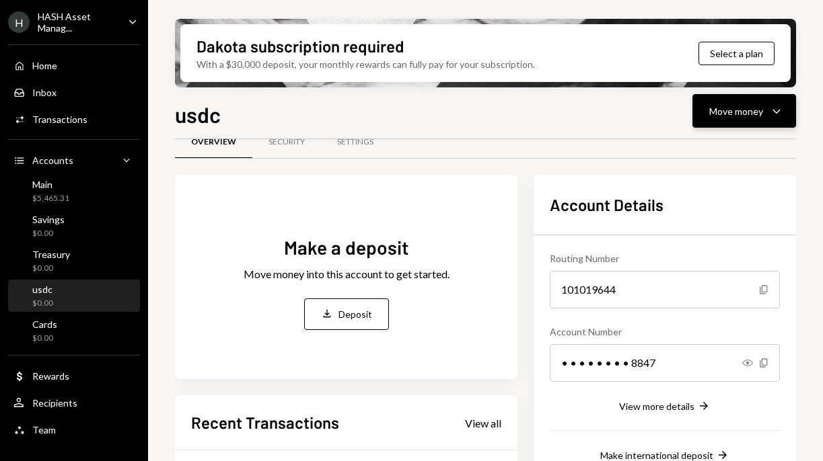
click at [761, 108] on div "Move money" at bounding box center [736, 111] width 54 height 14
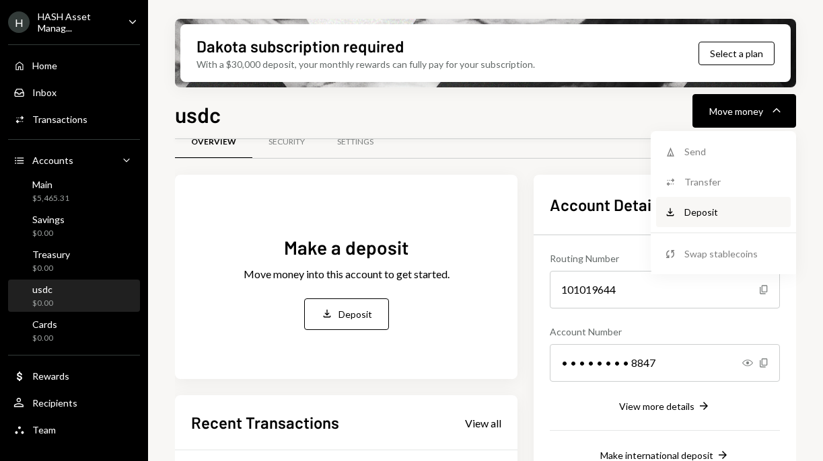
click at [706, 220] on div "Deposit Deposit" at bounding box center [723, 212] width 135 height 30
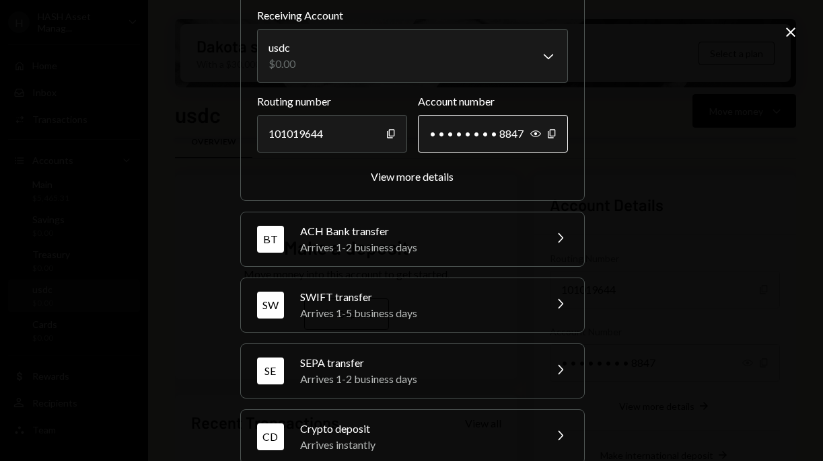
scroll to position [120, 0]
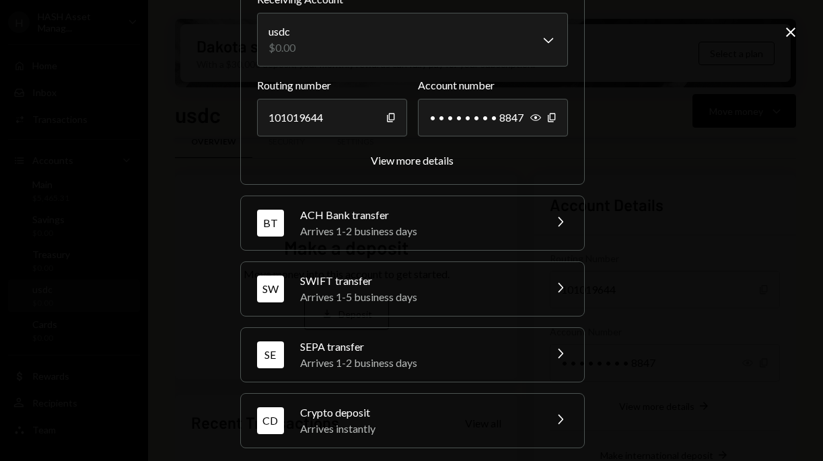
click at [488, 224] on div "Arrives 1-2 business days" at bounding box center [417, 231] width 235 height 16
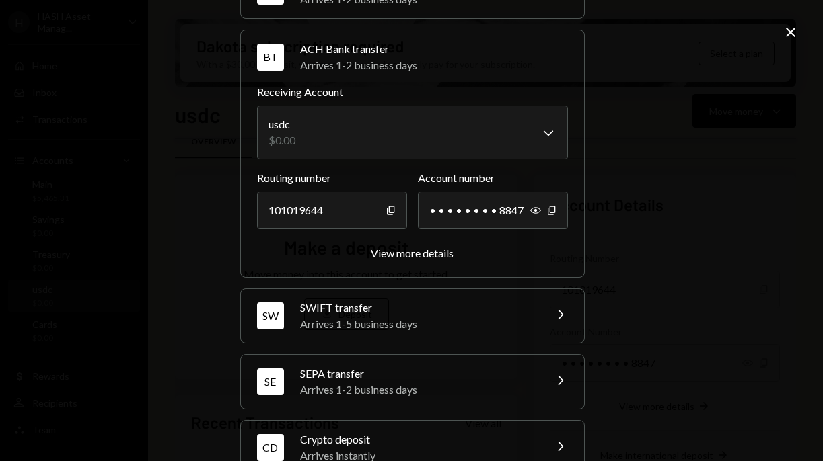
scroll to position [89, 0]
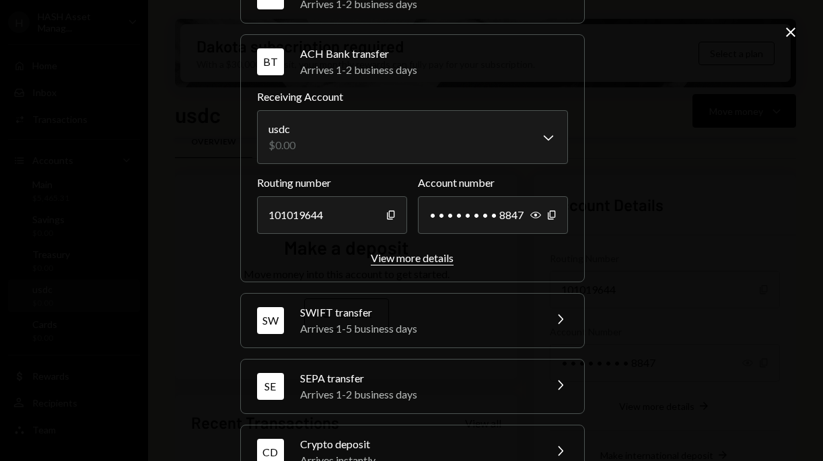
click at [430, 256] on div "View more details" at bounding box center [412, 258] width 83 height 13
